Goal: Information Seeking & Learning: Learn about a topic

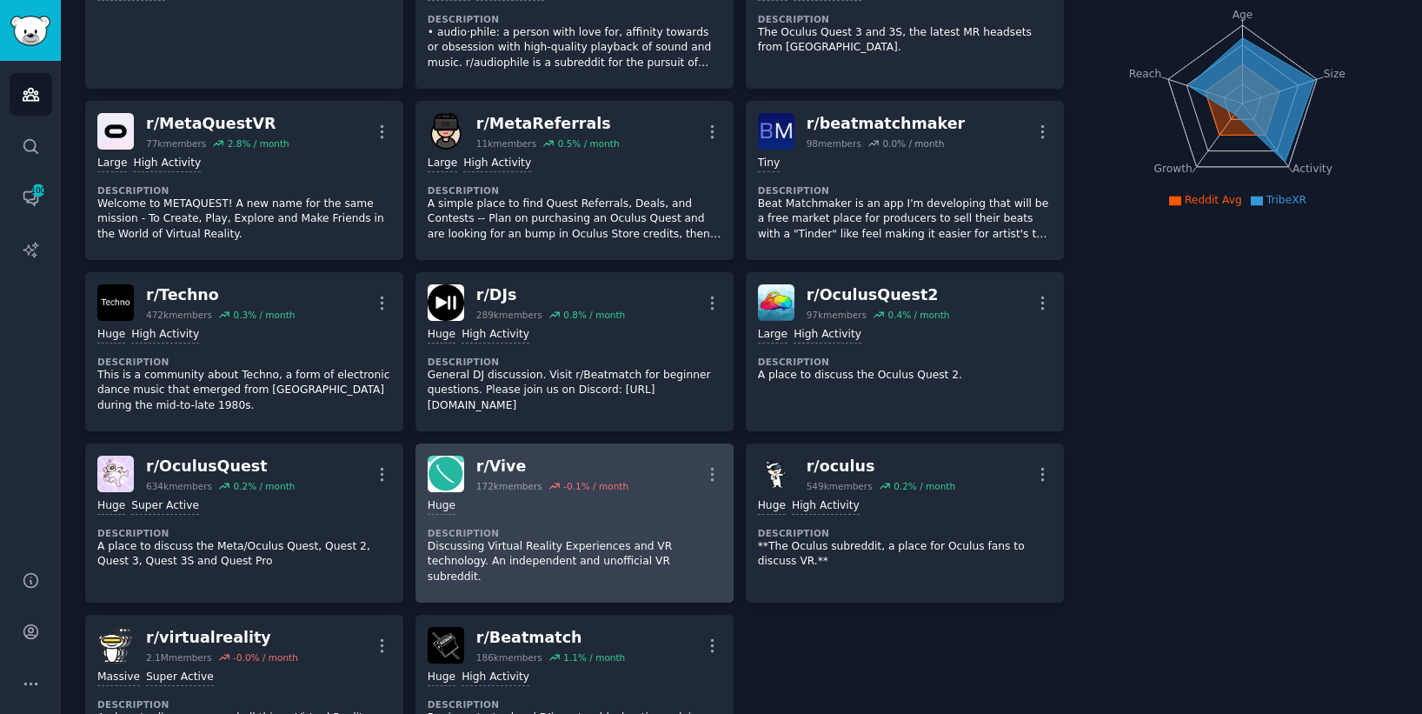
scroll to position [411, 0]
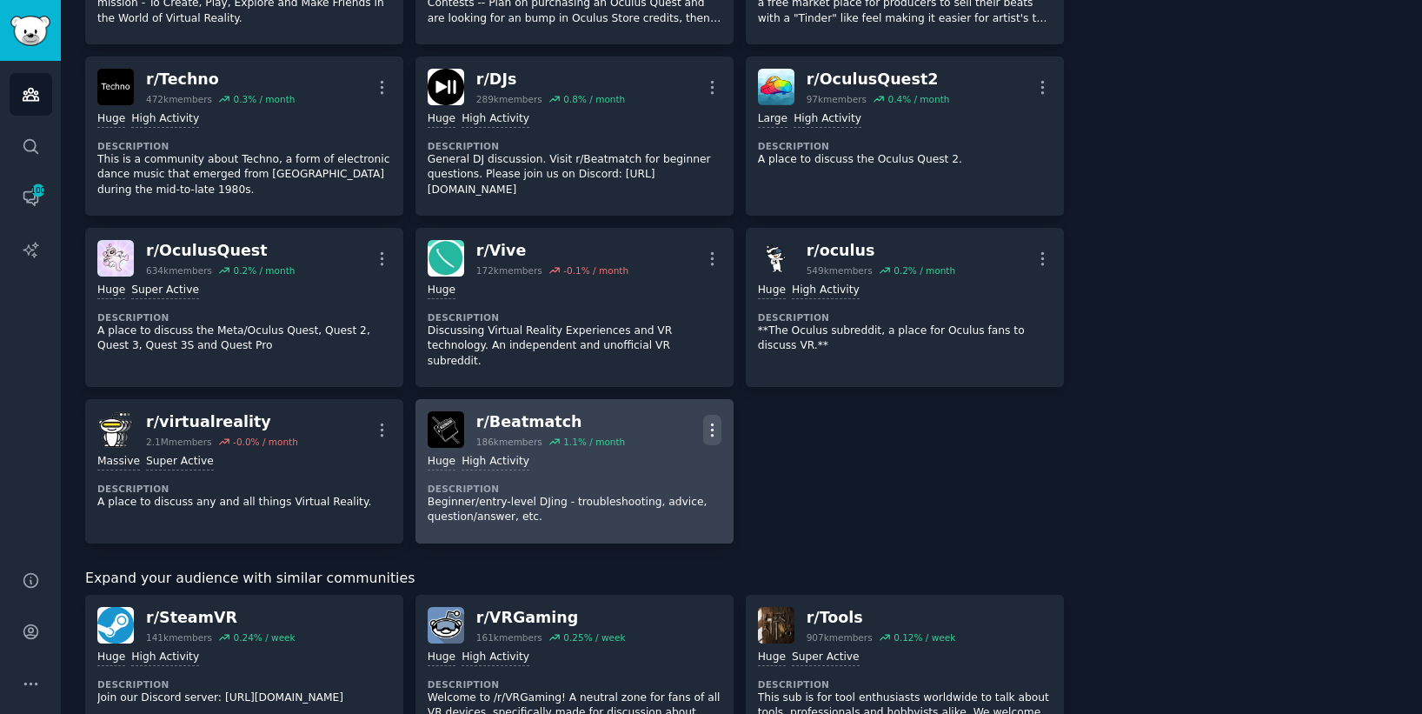
click at [708, 426] on button "More" at bounding box center [712, 430] width 18 height 30
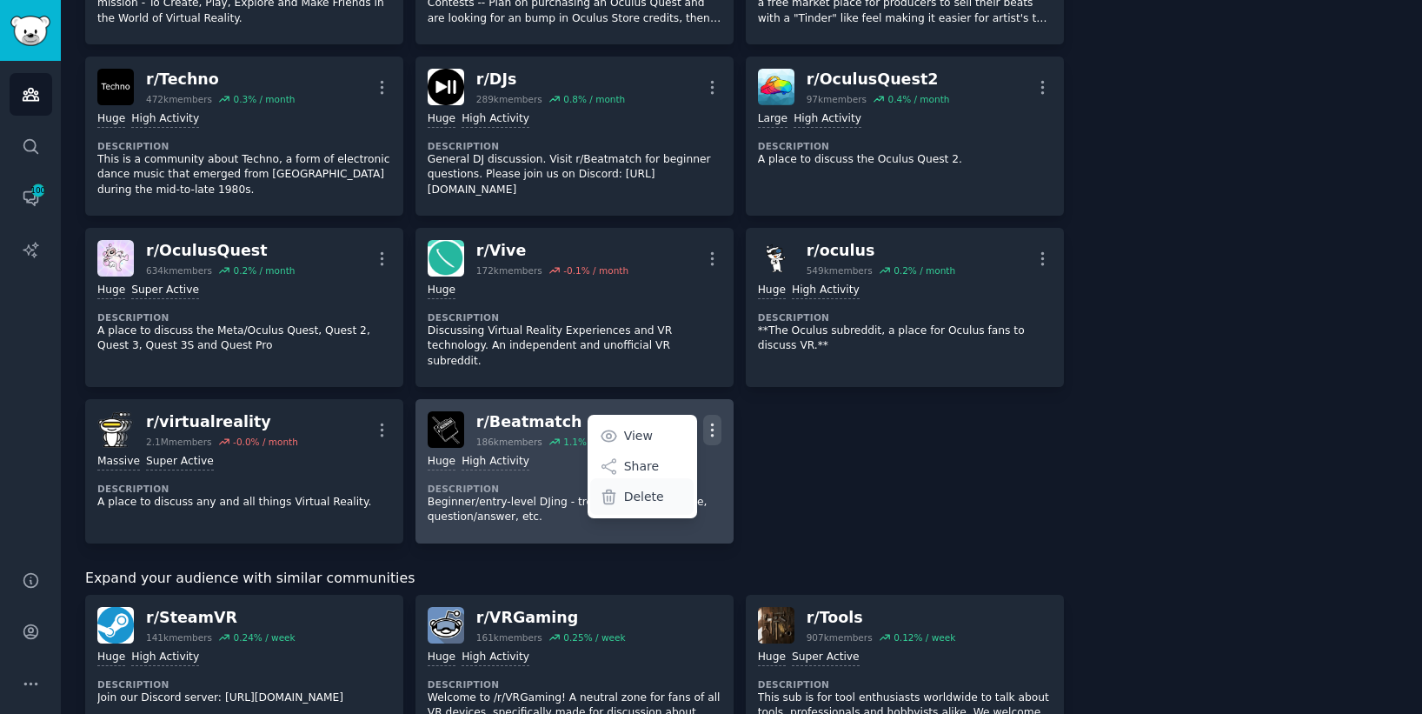
click at [654, 488] on p "Delete" at bounding box center [644, 497] width 40 height 18
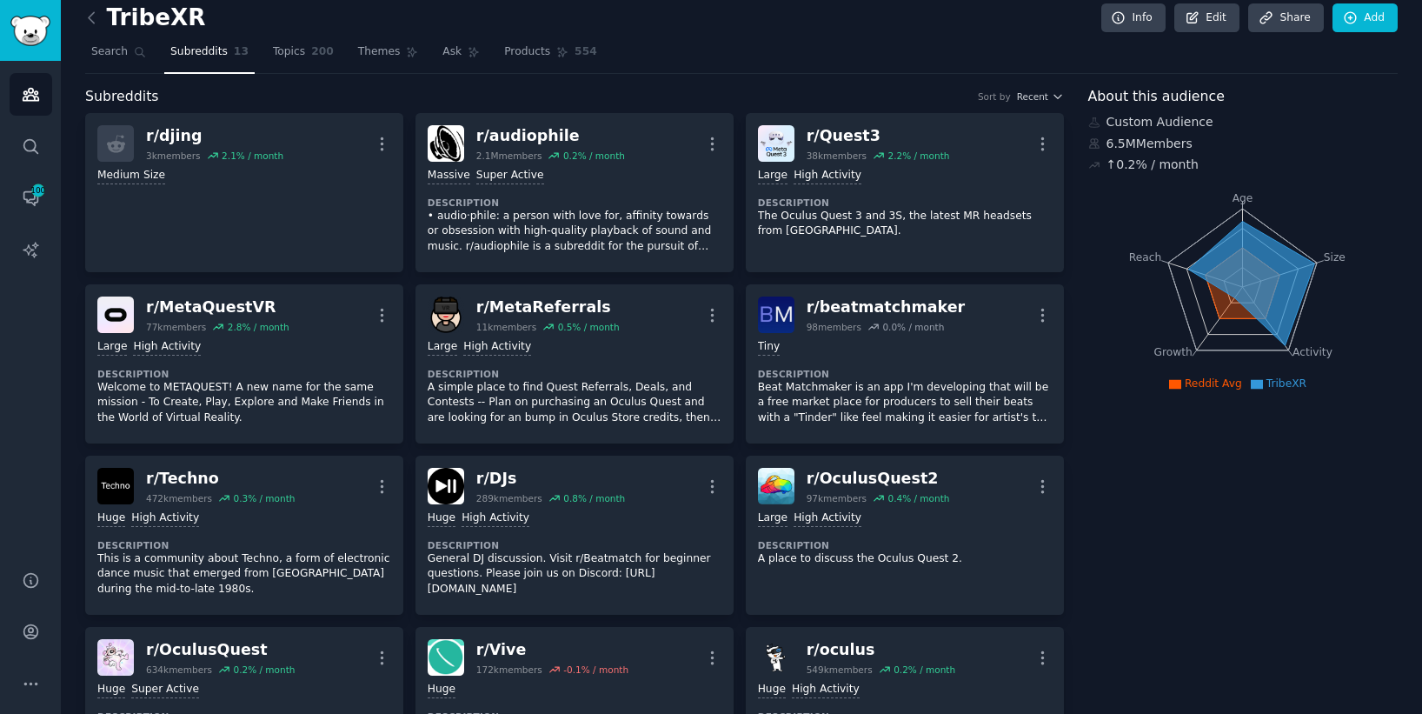
scroll to position [0, 0]
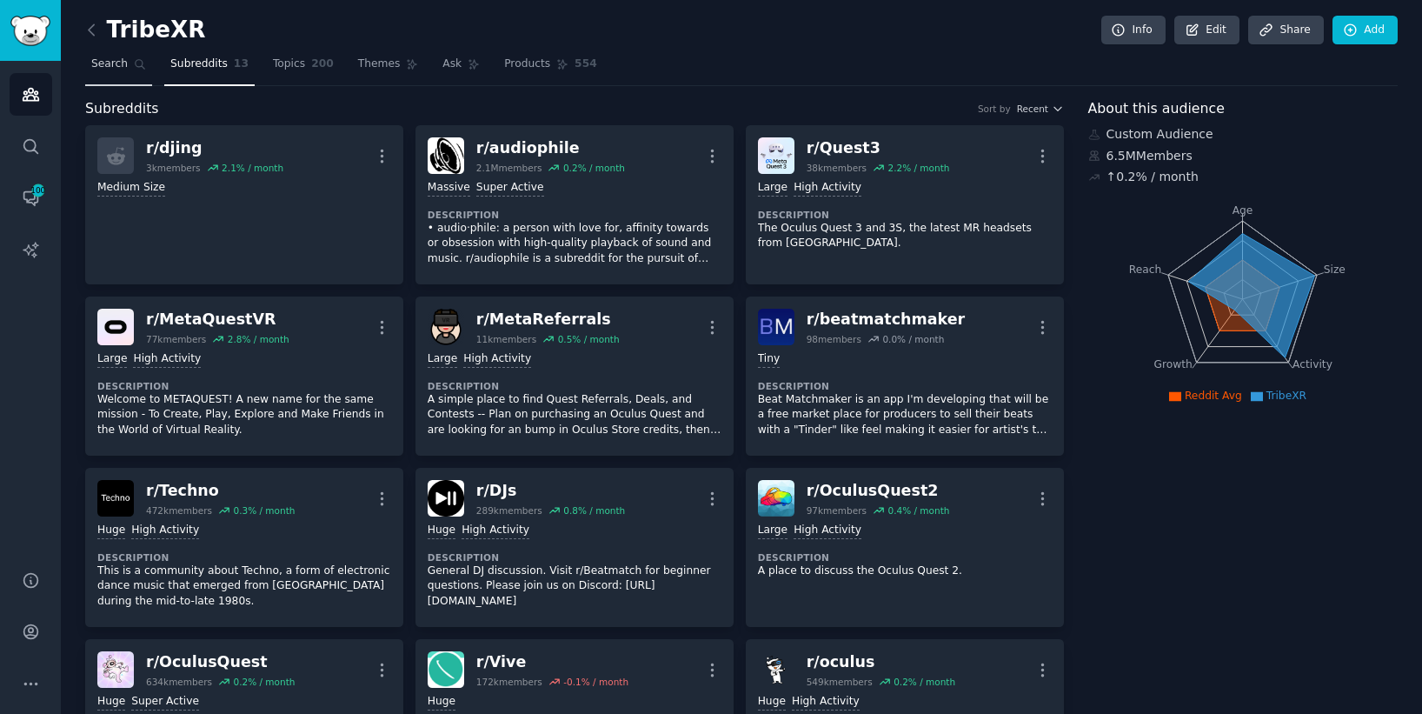
click at [113, 71] on span "Search" at bounding box center [109, 65] width 37 height 16
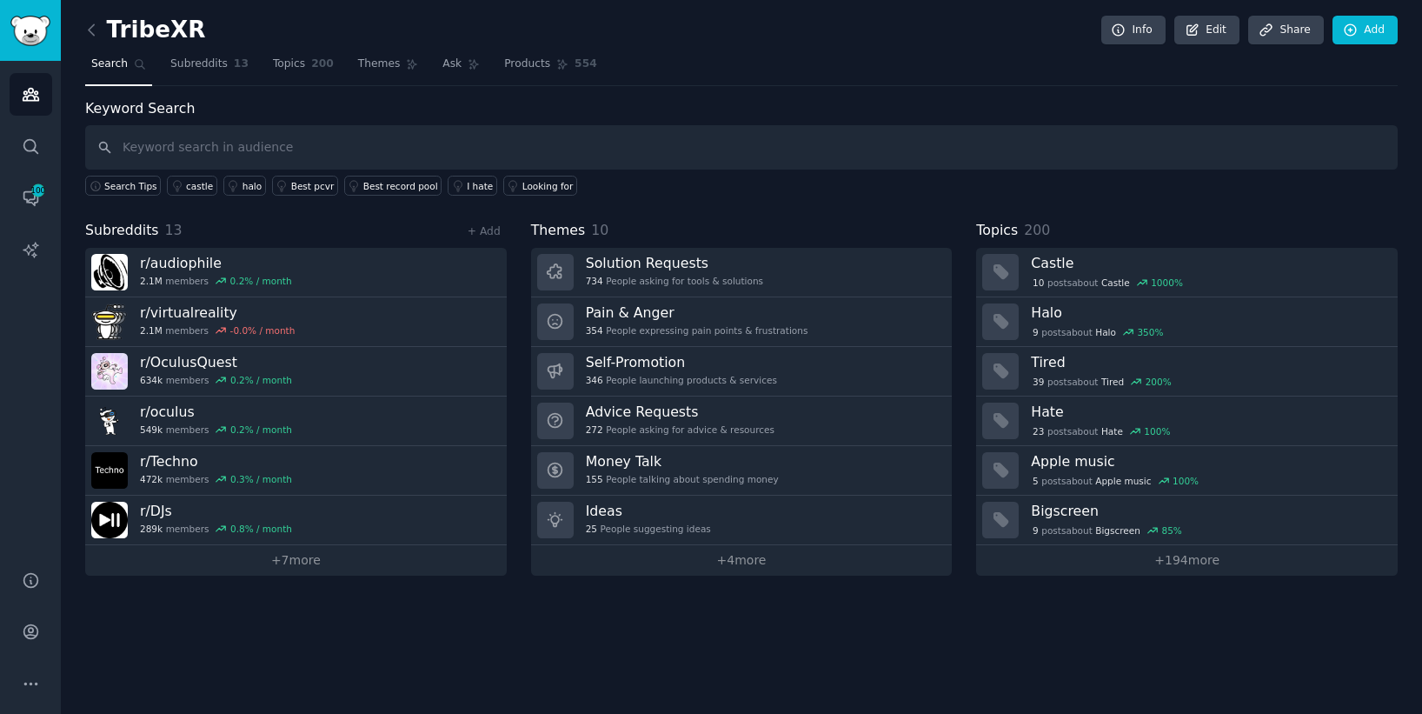
click at [749, 163] on input "text" at bounding box center [741, 147] width 1313 height 44
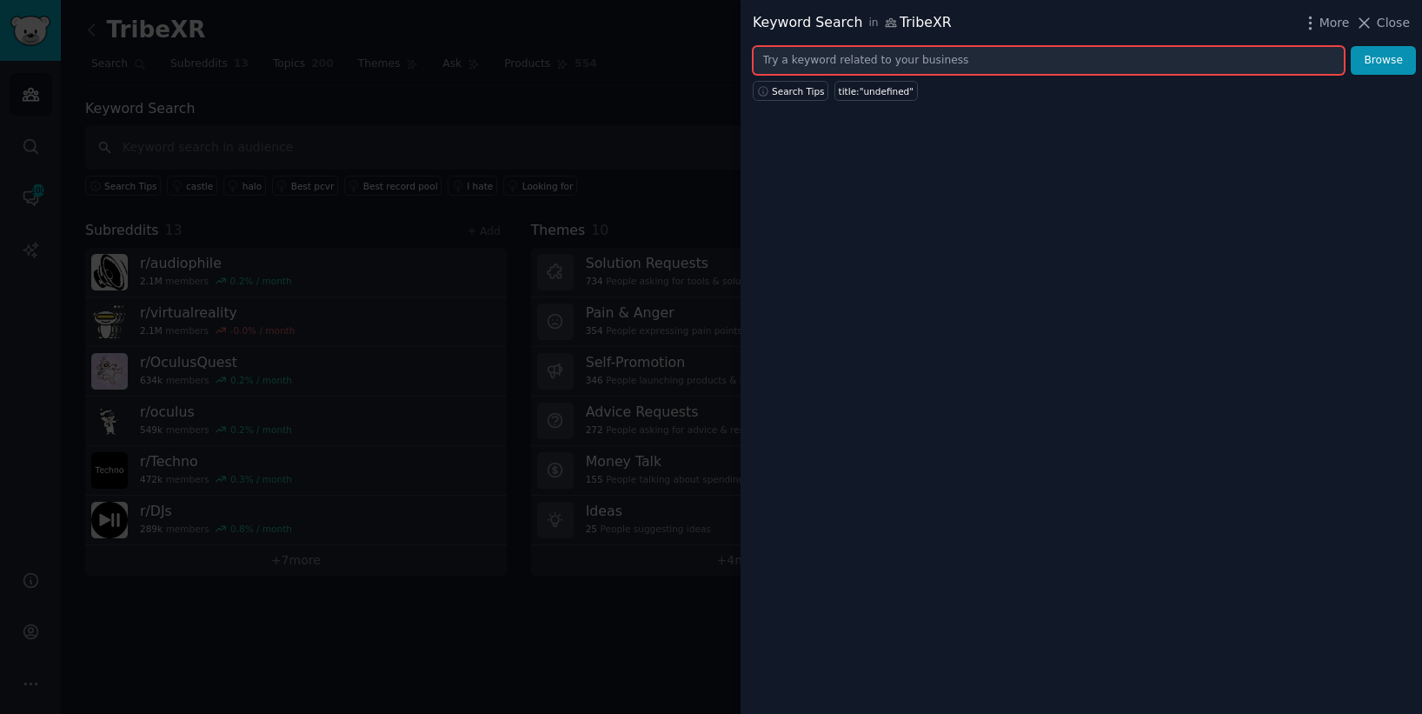
click at [800, 70] on input "text" at bounding box center [1049, 61] width 592 height 30
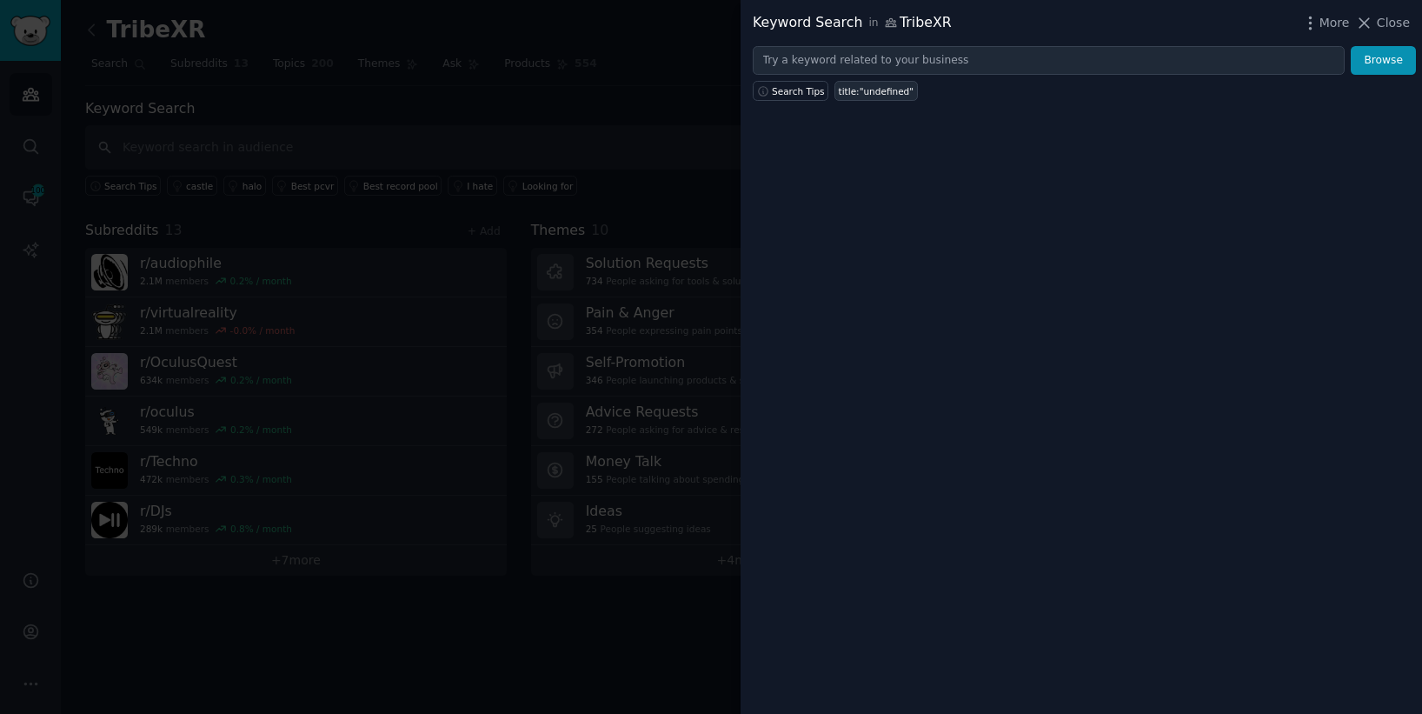
click at [866, 92] on div "title:"undefined"" at bounding box center [877, 91] width 76 height 12
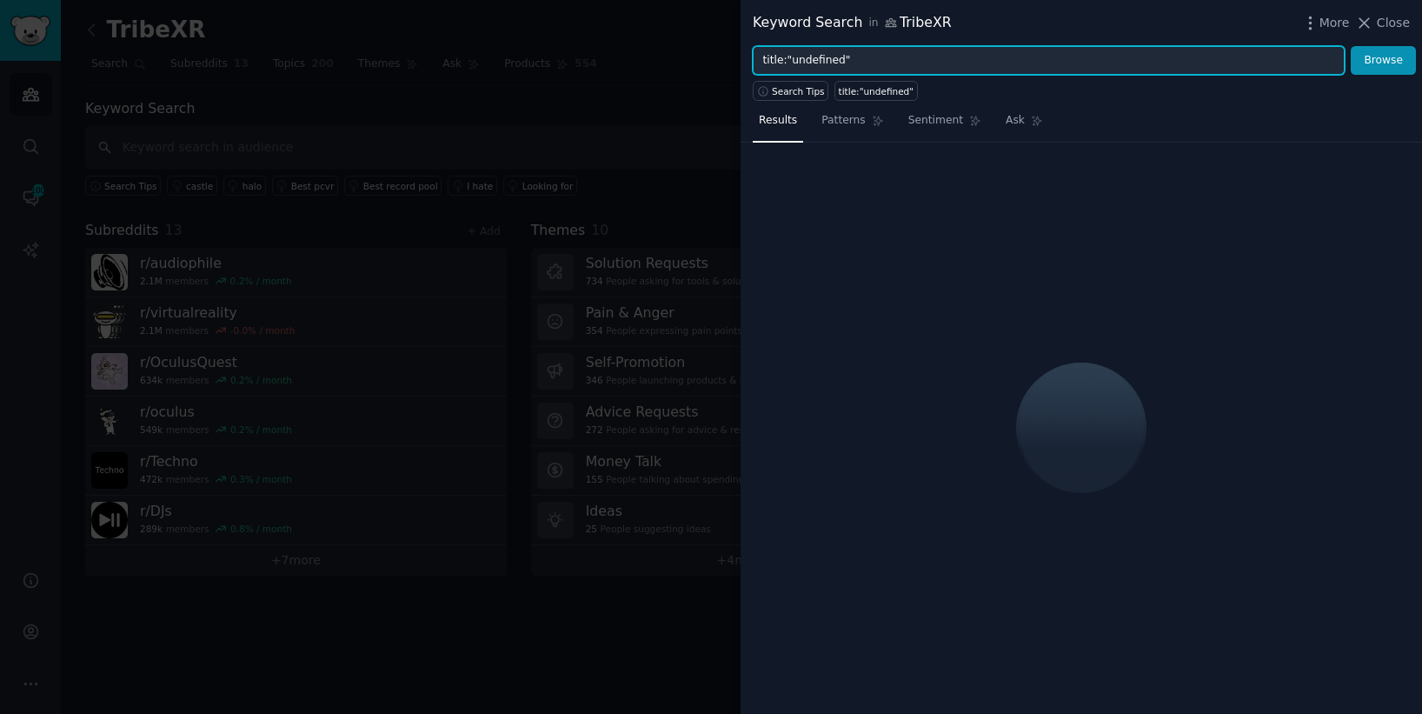
click at [864, 64] on input "title:"undefined"" at bounding box center [1049, 61] width 592 height 30
type input "title:"undefined"
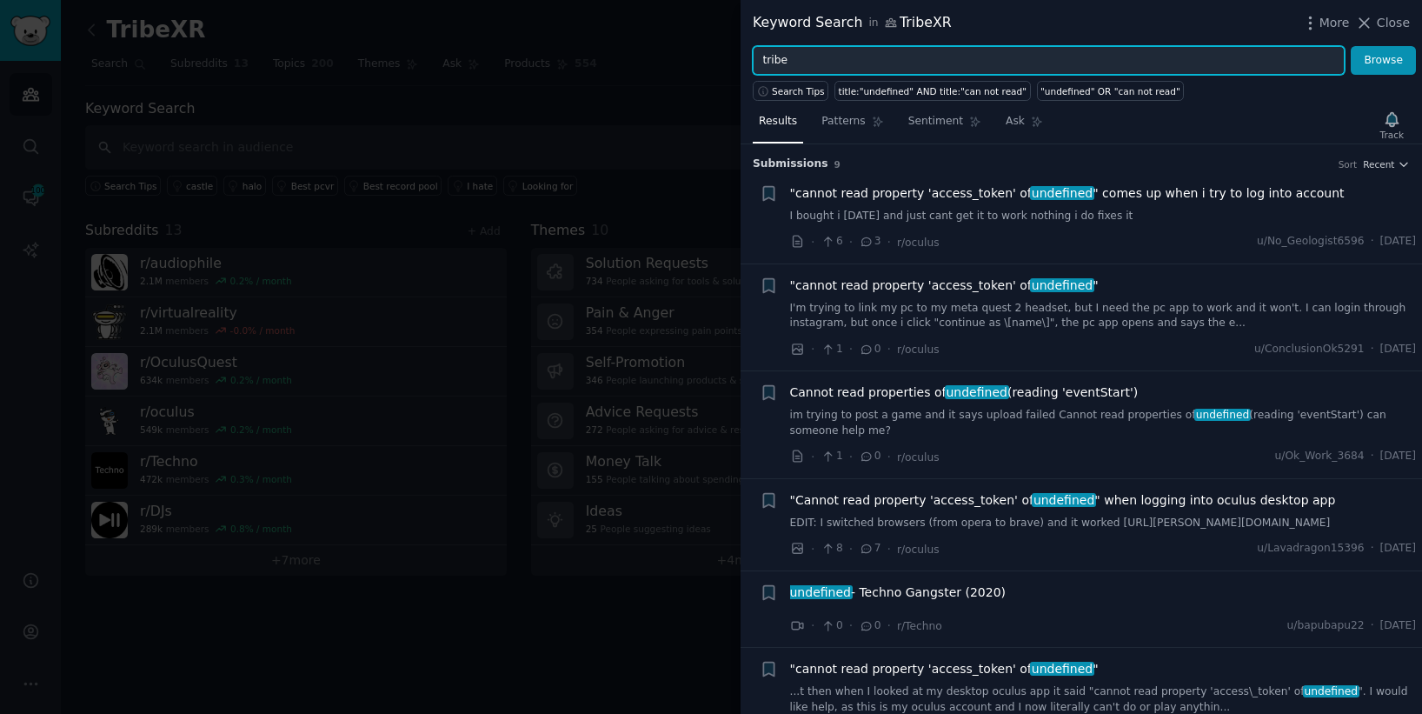
paste input "VR+DJing%2CDJ+training%2CVirtual+reality+DJ%2CLearn+DJing%2CVR+music%2COnline+D…"
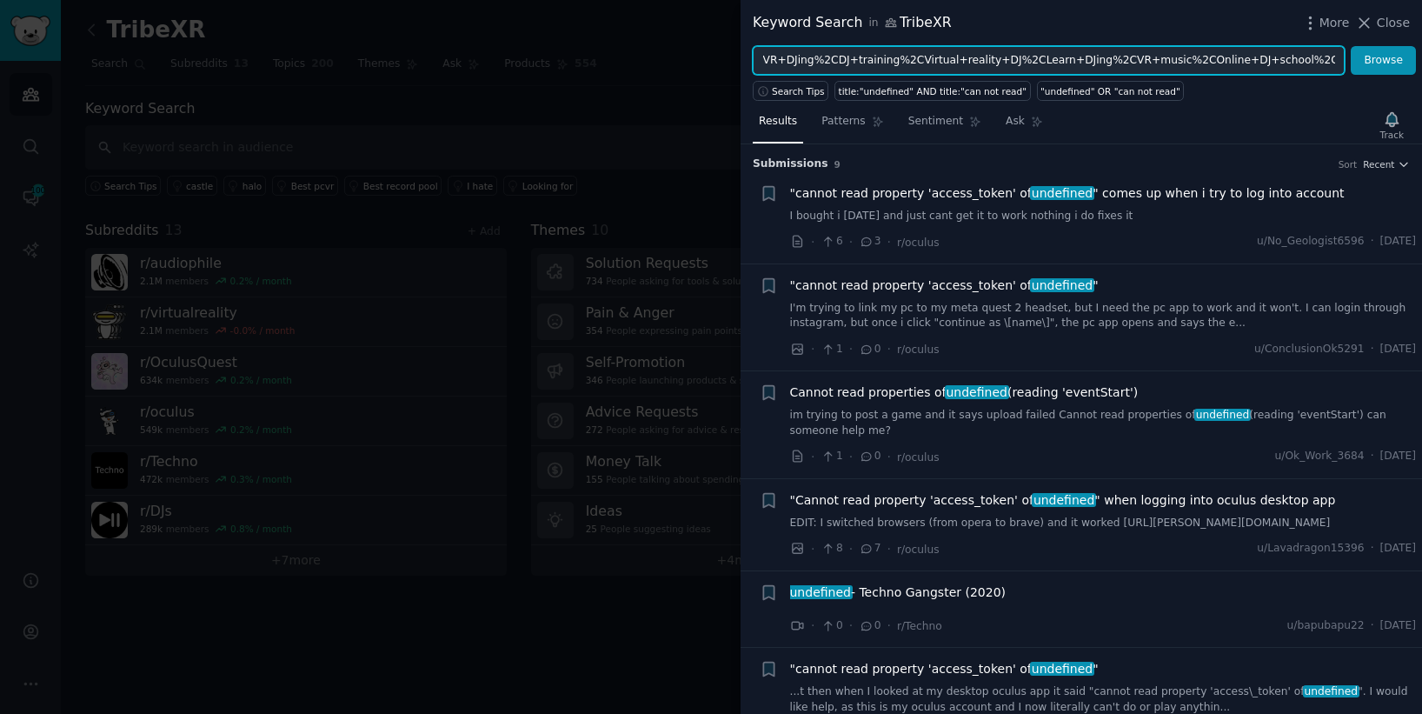
scroll to position [0, 413]
type input "VR+DJing%2CDJ+training%2CVirtual+reality+DJ%2CLearn+DJing%2CVR+music%2COnline+D…"
click at [1351, 46] on button "Browse" at bounding box center [1383, 61] width 65 height 30
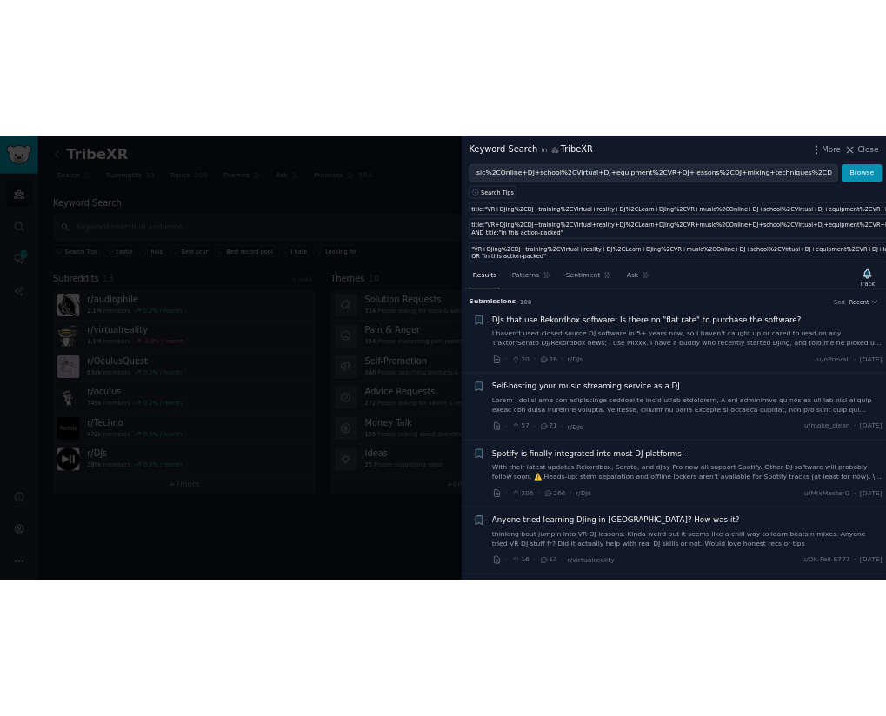
scroll to position [0, 0]
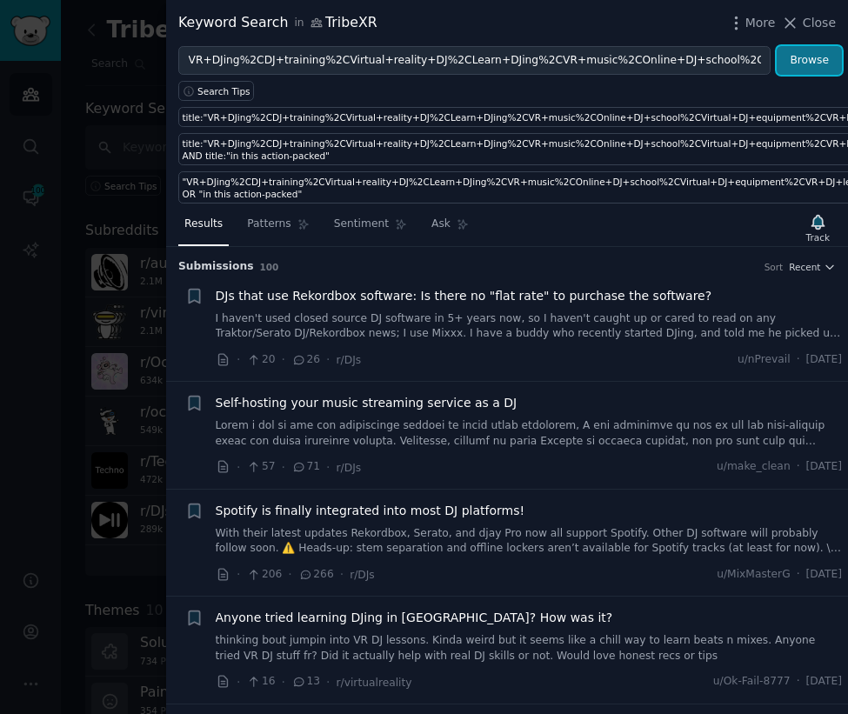
click at [810, 57] on button "Browse" at bounding box center [808, 61] width 65 height 30
